Goal: Task Accomplishment & Management: Complete application form

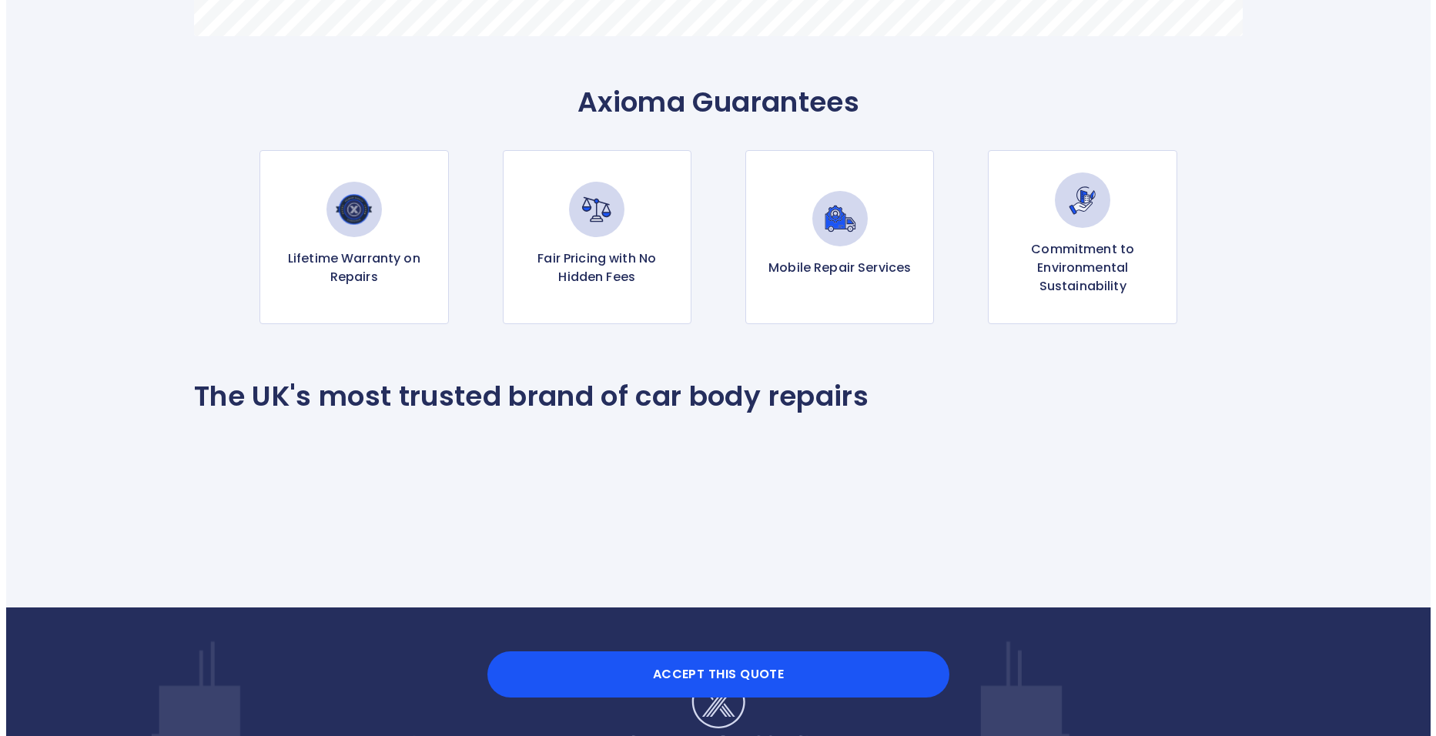
scroll to position [1468, 0]
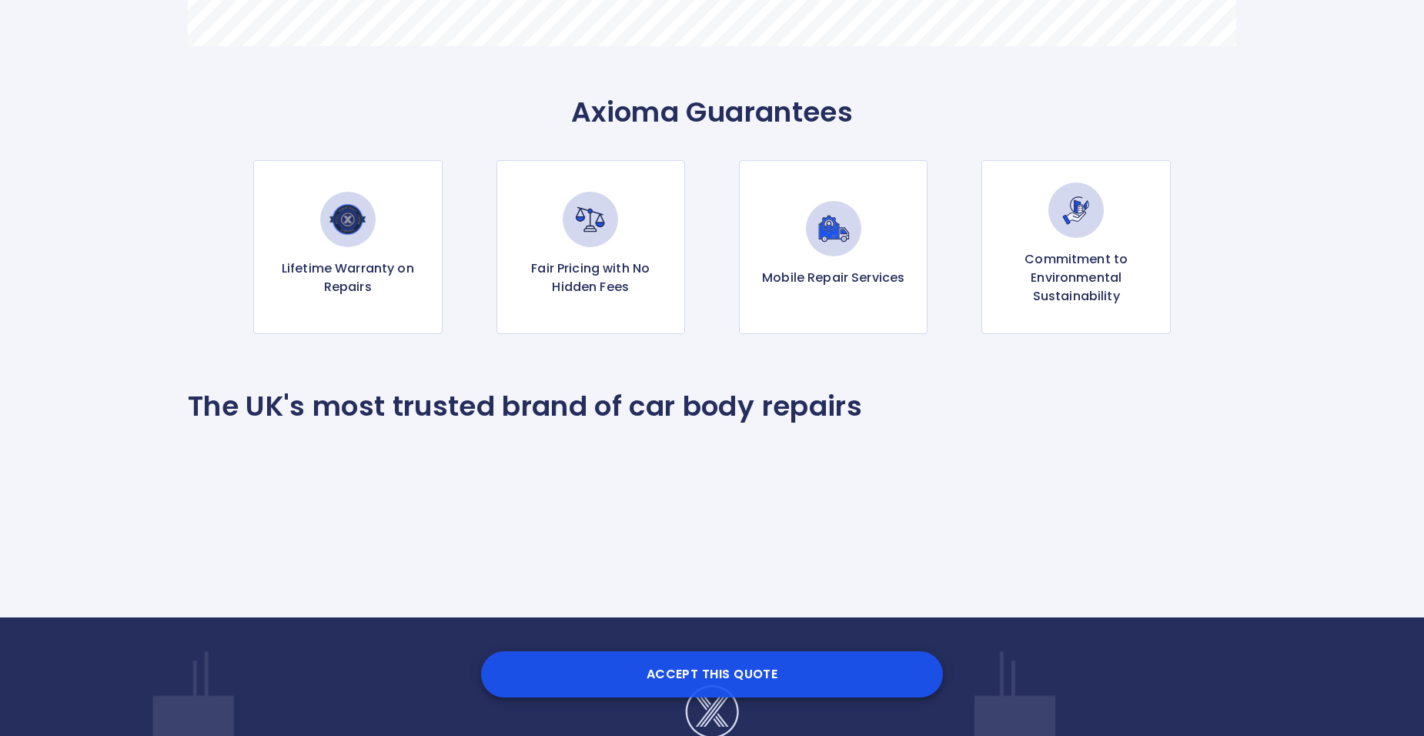
click at [711, 665] on button "Accept this Quote" at bounding box center [712, 674] width 462 height 46
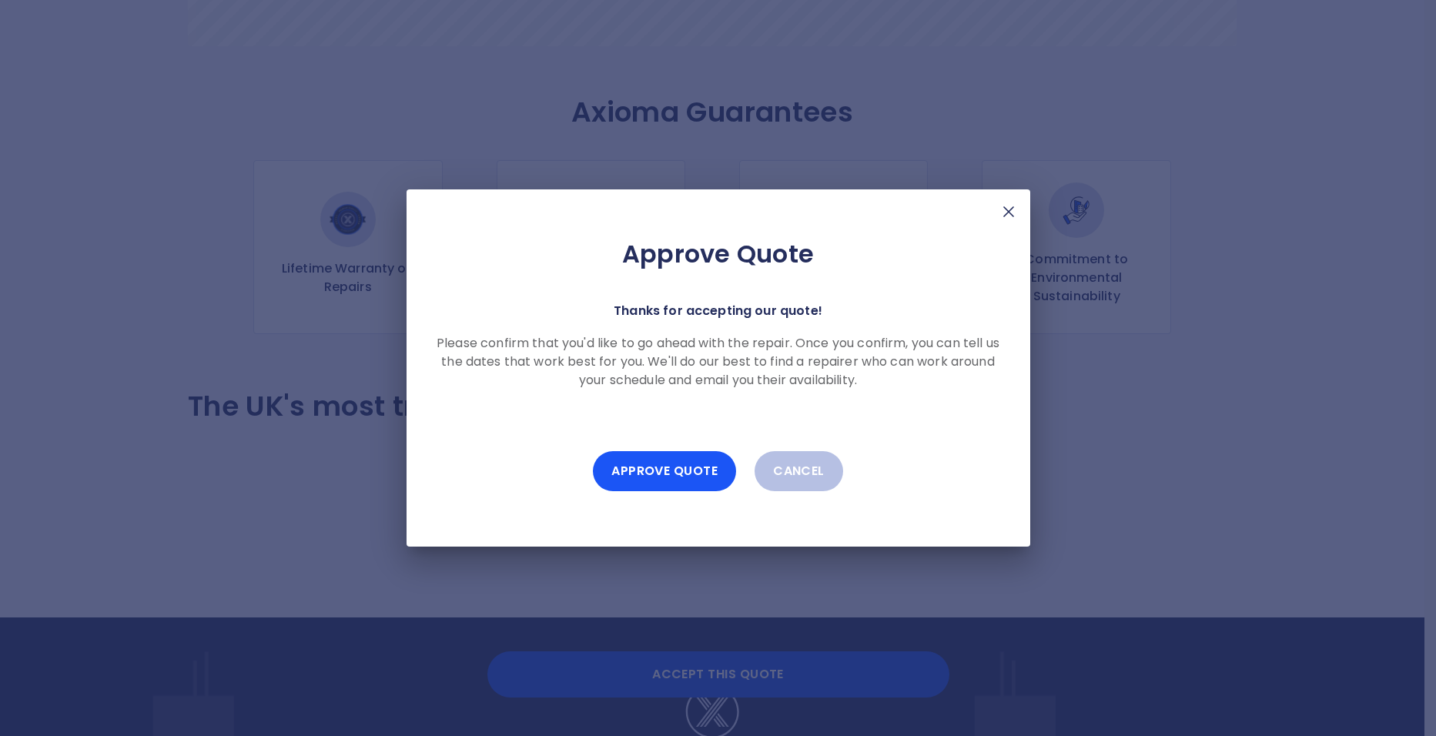
click at [1016, 196] on div "Approve Quote Thanks for accepting our quote! Please confirm that you'd like to…" at bounding box center [719, 367] width 624 height 357
click at [1009, 205] on img at bounding box center [1008, 212] width 18 height 18
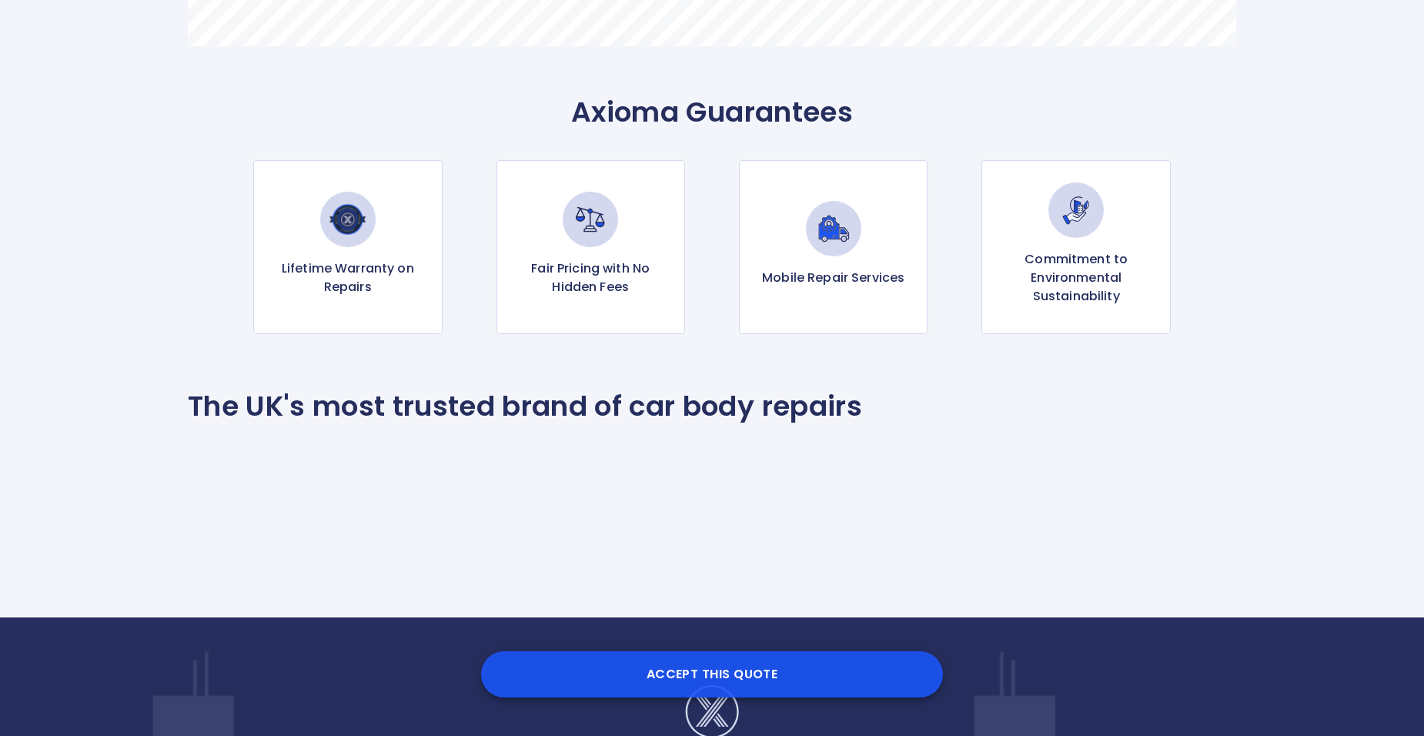
click at [738, 661] on button "Accept this Quote" at bounding box center [712, 674] width 462 height 46
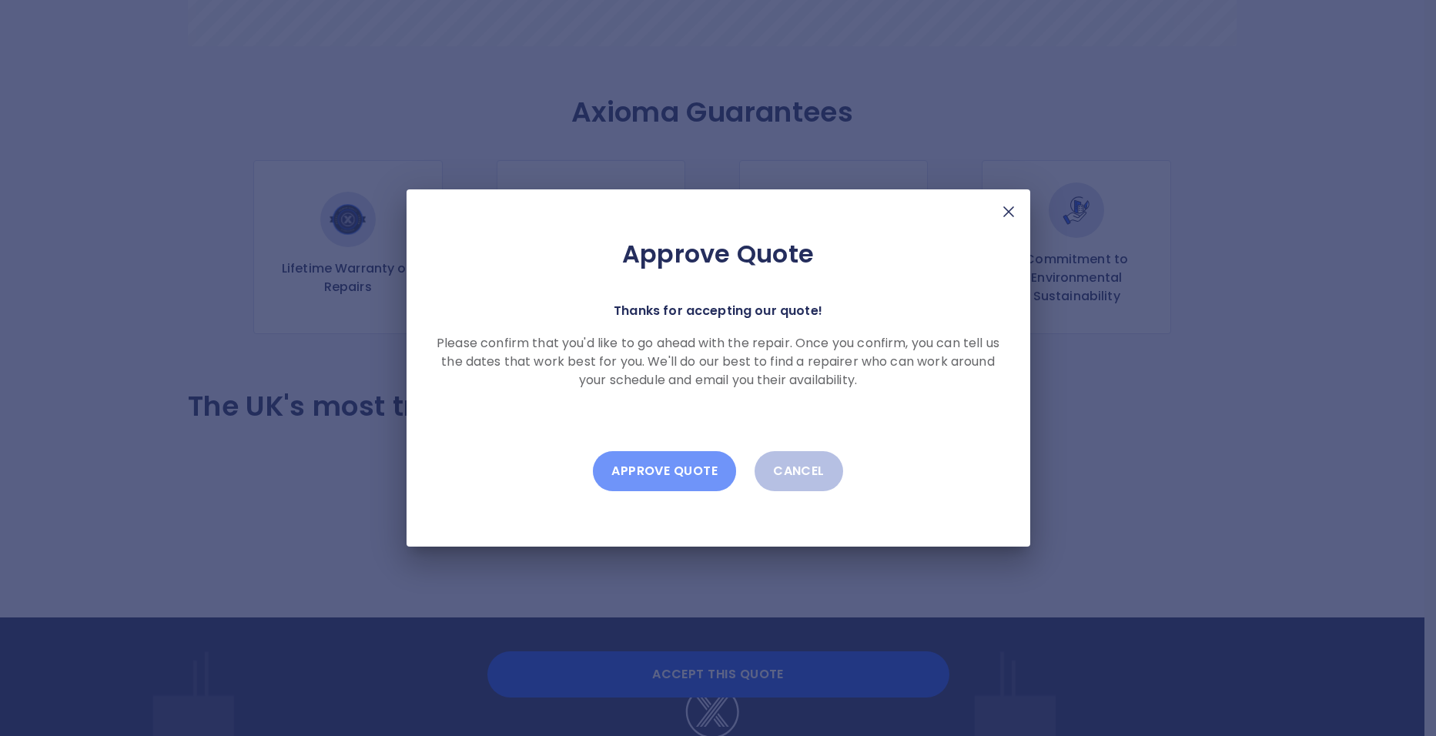
click at [685, 469] on button "Approve Quote" at bounding box center [664, 471] width 143 height 40
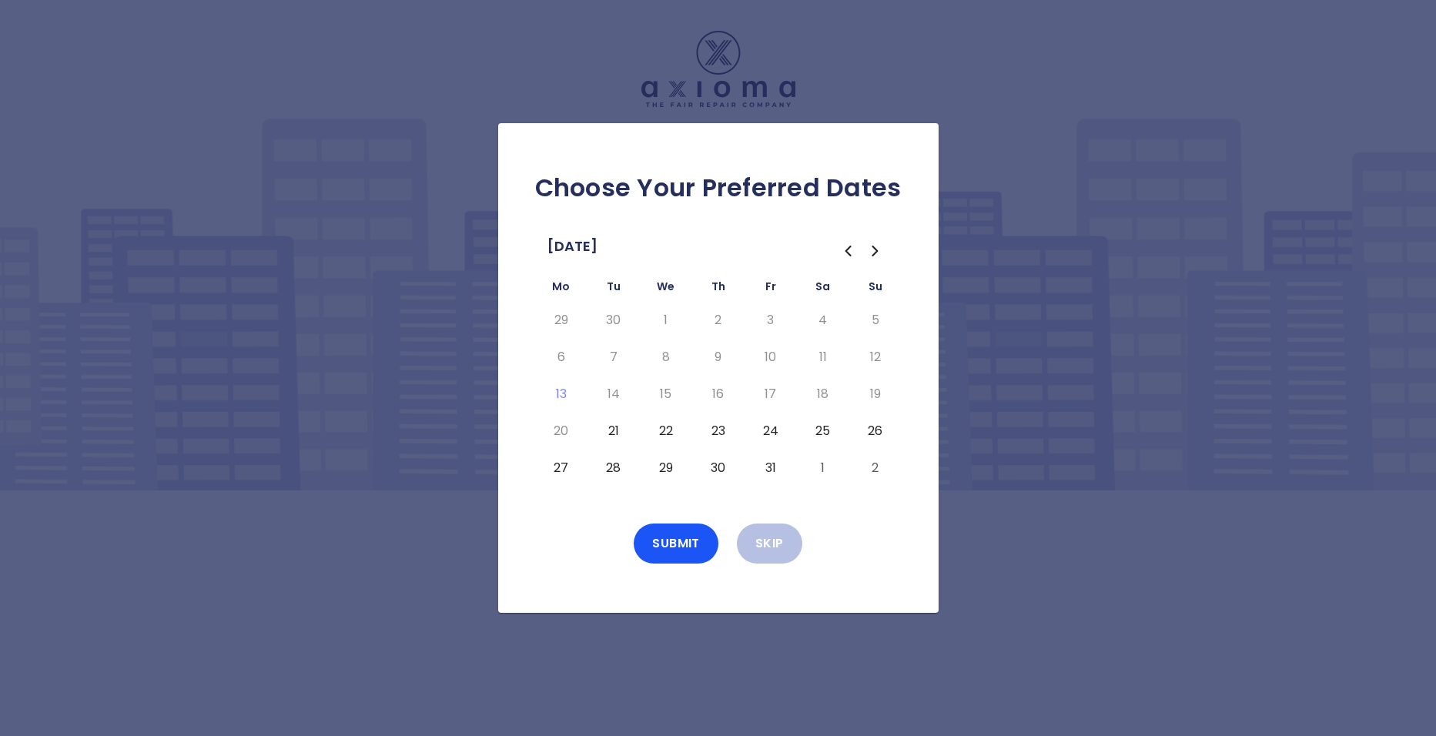
click at [773, 427] on button "24" at bounding box center [771, 431] width 28 height 25
click at [680, 549] on button "Submit" at bounding box center [676, 544] width 85 height 40
